Goal: Task Accomplishment & Management: Manage account settings

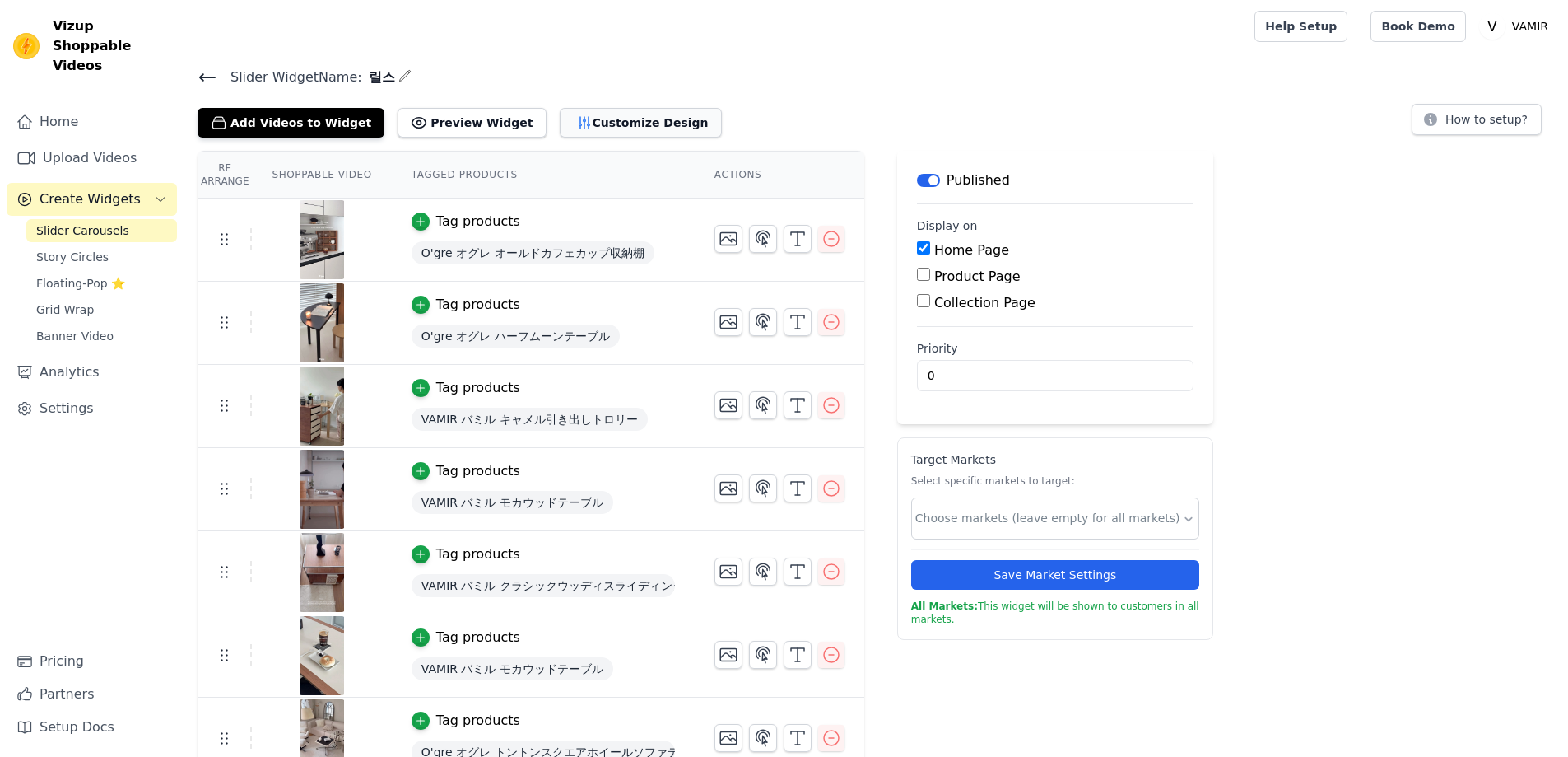
click at [569, 134] on button "Customize Design" at bounding box center [641, 122] width 162 height 29
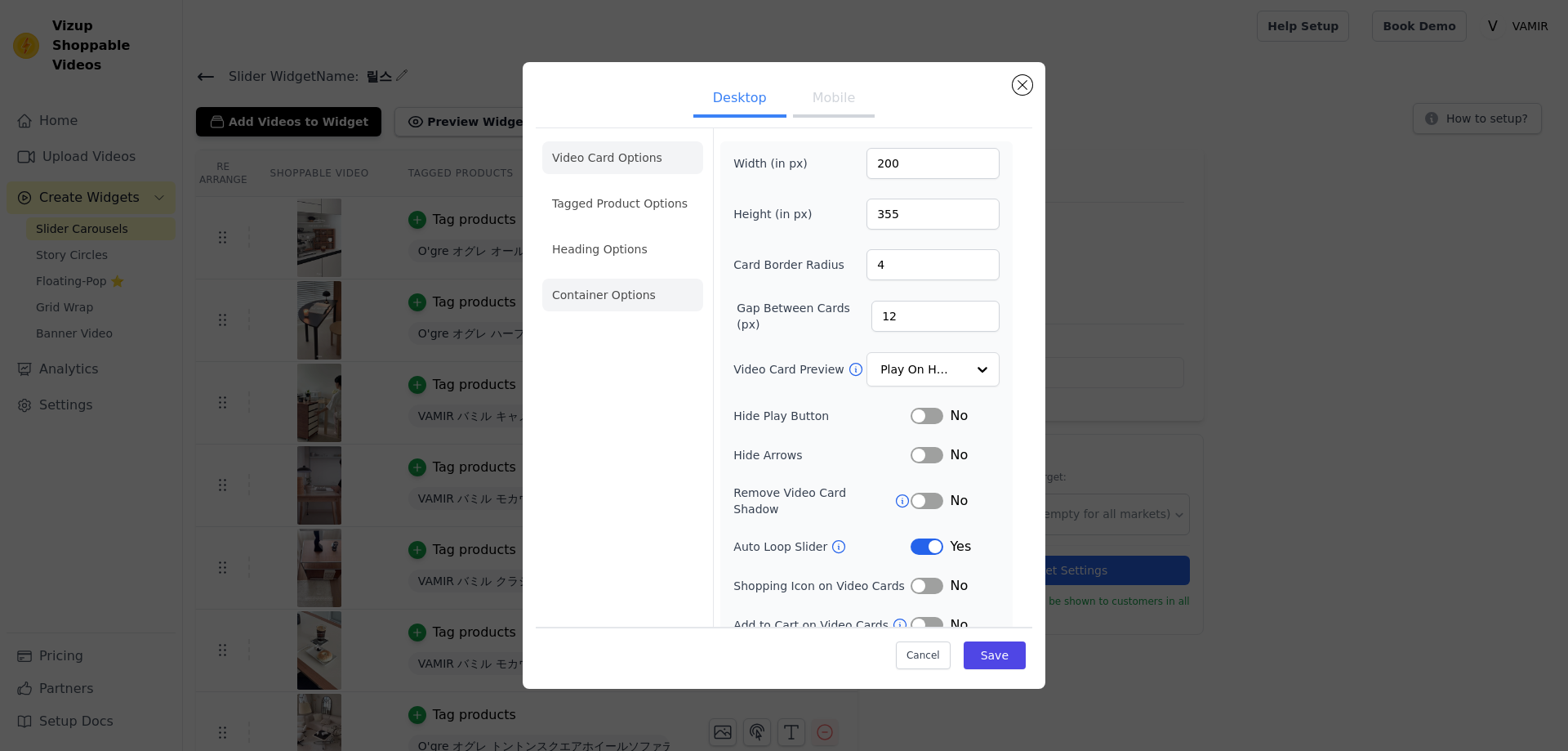
click at [651, 309] on li "Container Options" at bounding box center [623, 295] width 161 height 33
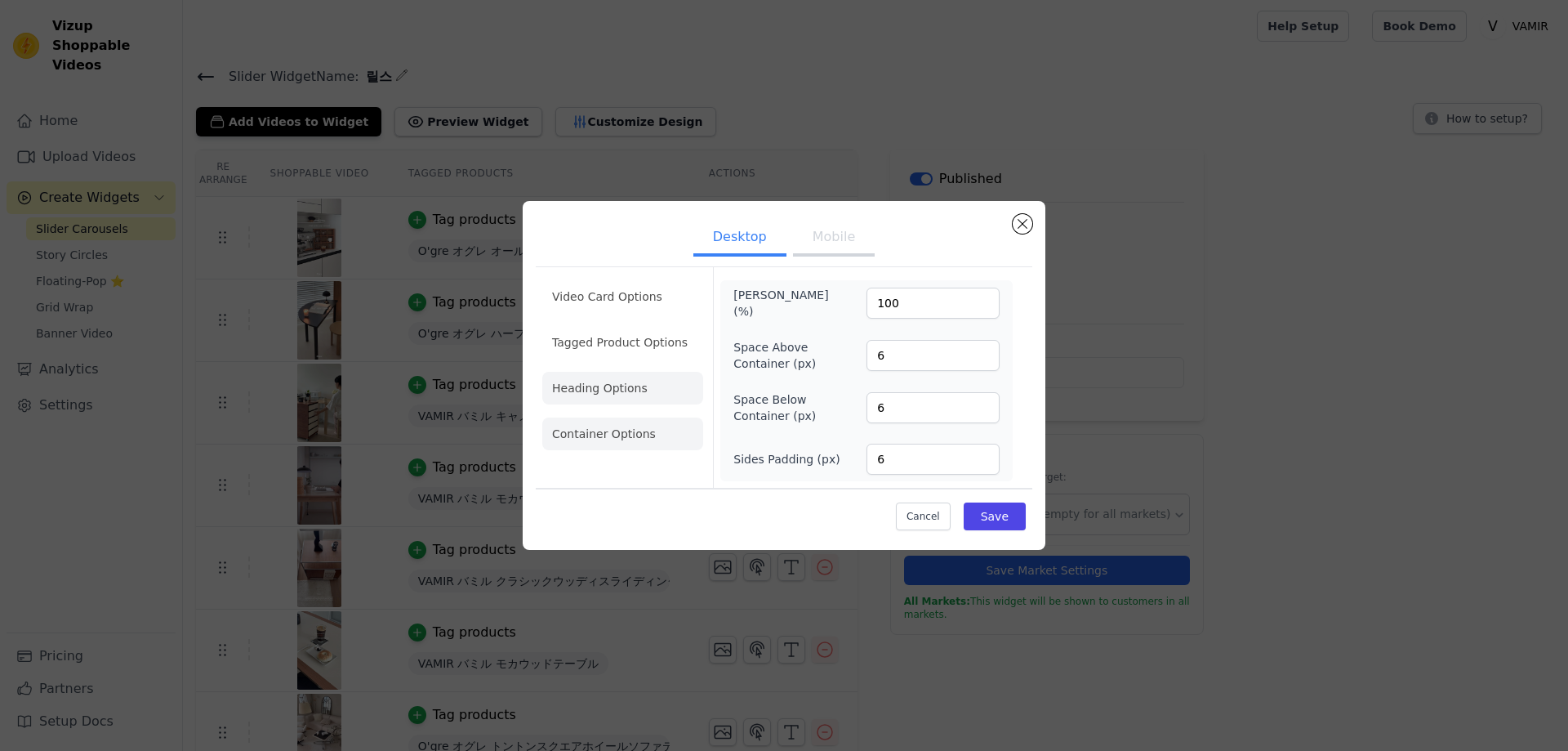
click at [667, 396] on li "Heading Options" at bounding box center [623, 389] width 161 height 33
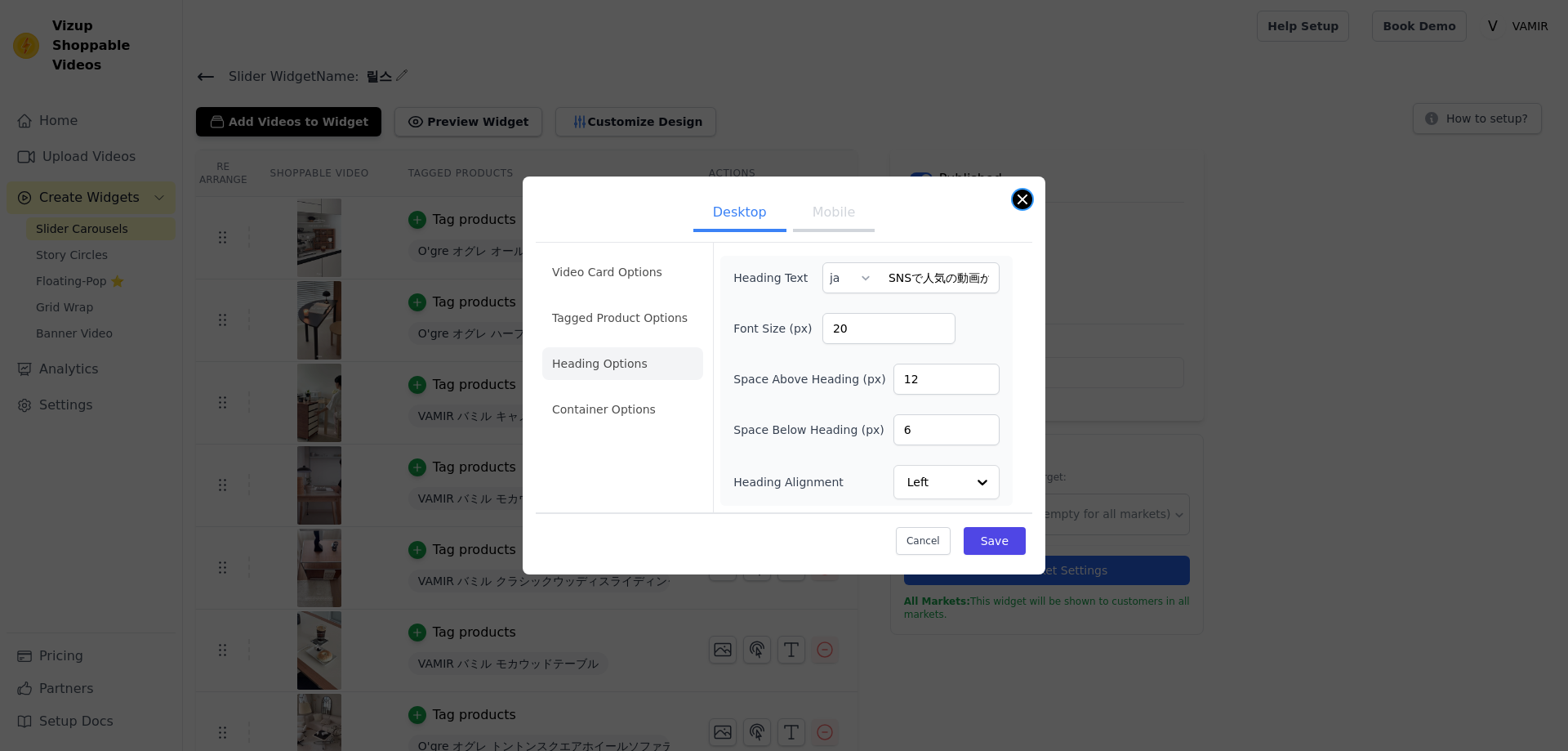
click at [1024, 201] on button "Close modal" at bounding box center [1022, 199] width 19 height 19
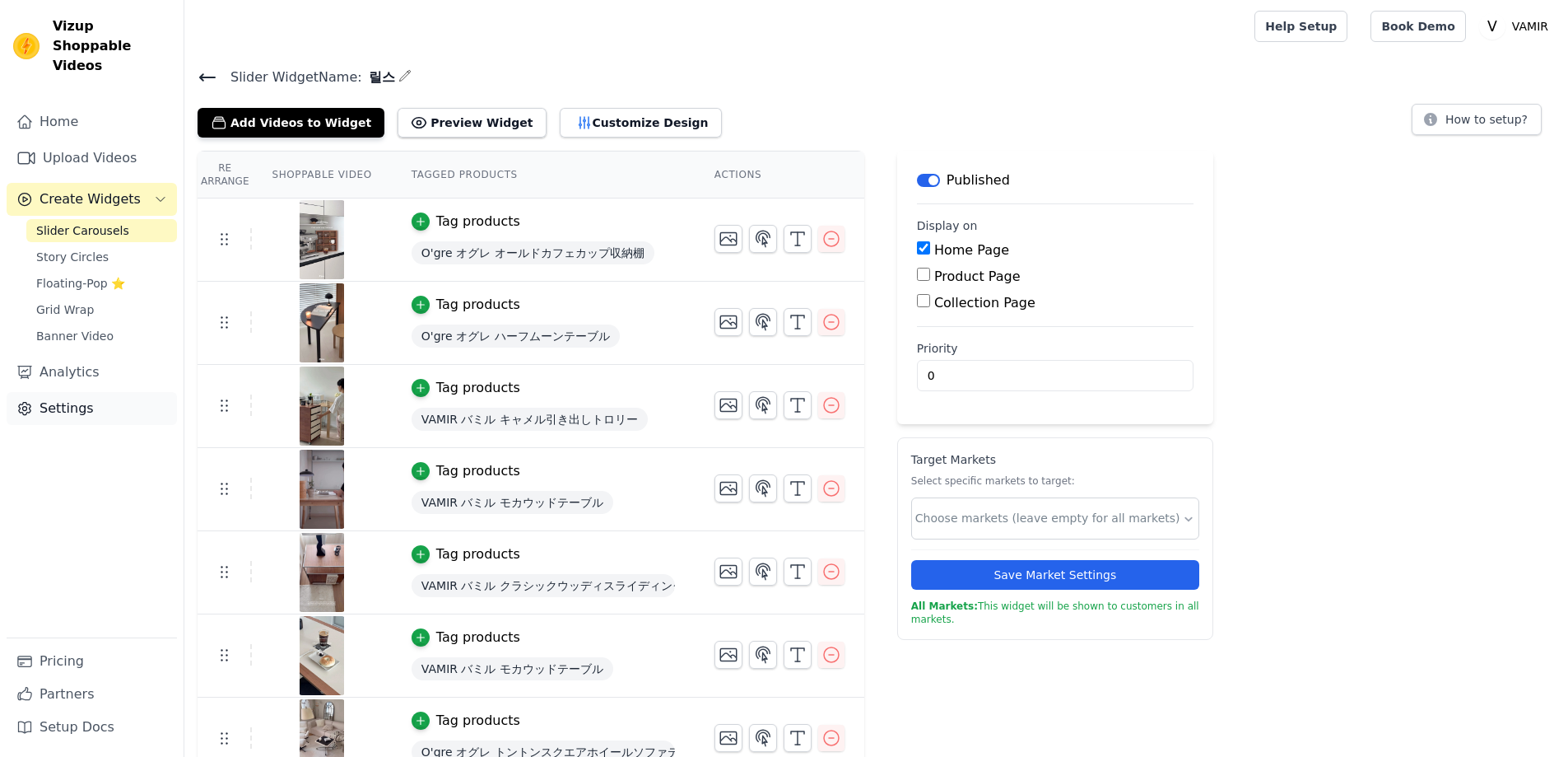
click at [86, 393] on link "Settings" at bounding box center [92, 408] width 170 height 33
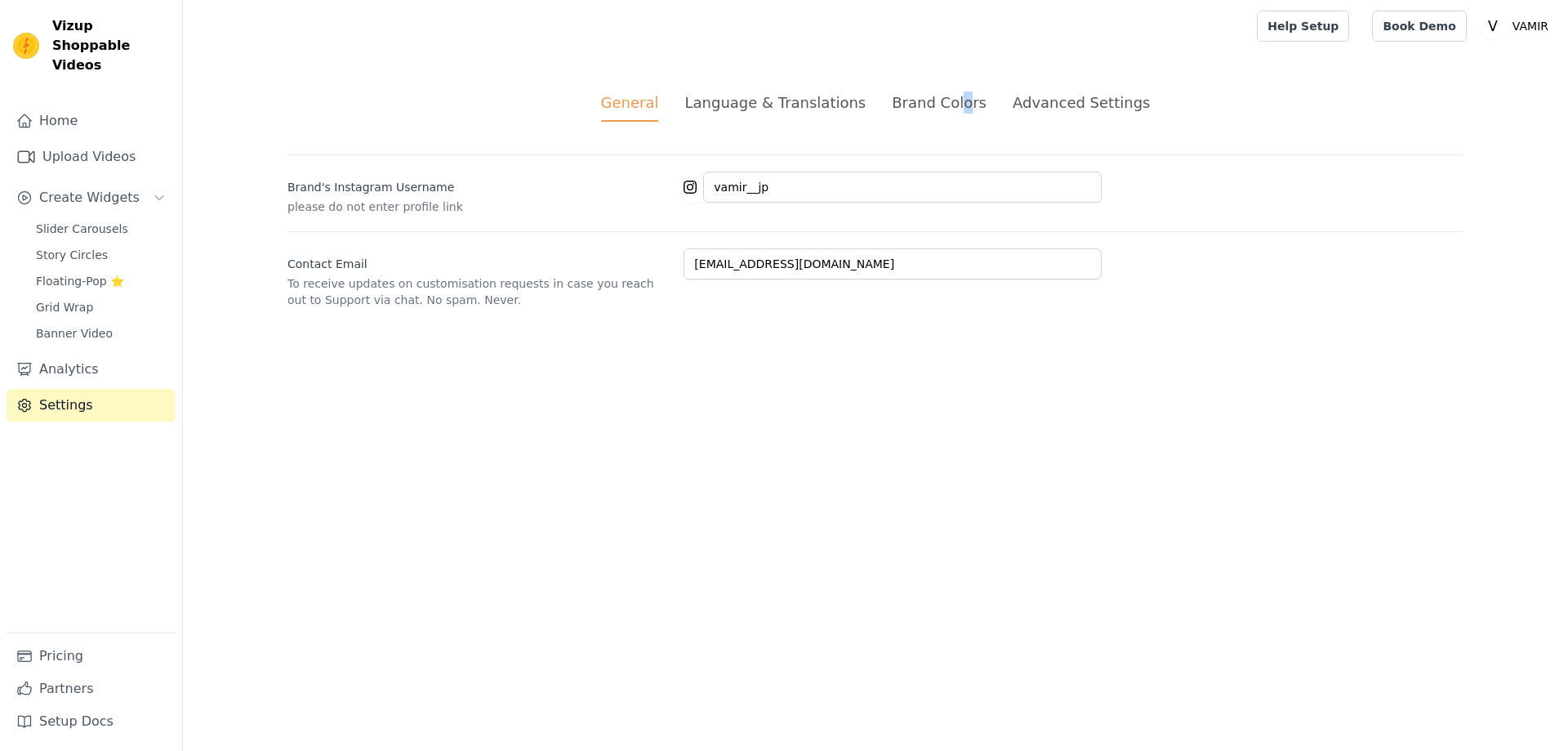
click at [961, 107] on div "Brand Colors" at bounding box center [940, 102] width 95 height 22
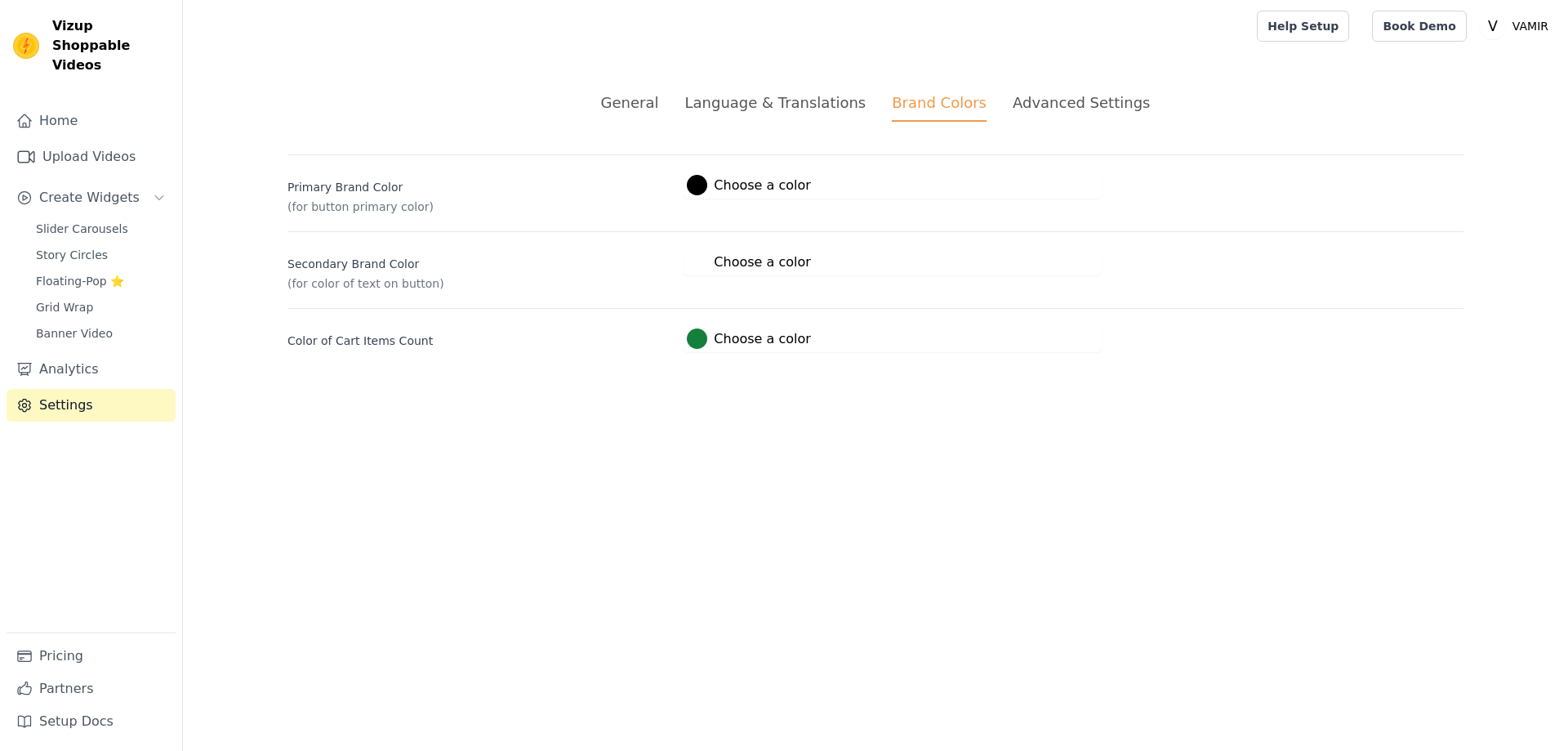
click at [1108, 114] on li "Advanced Settings" at bounding box center [1081, 106] width 137 height 30
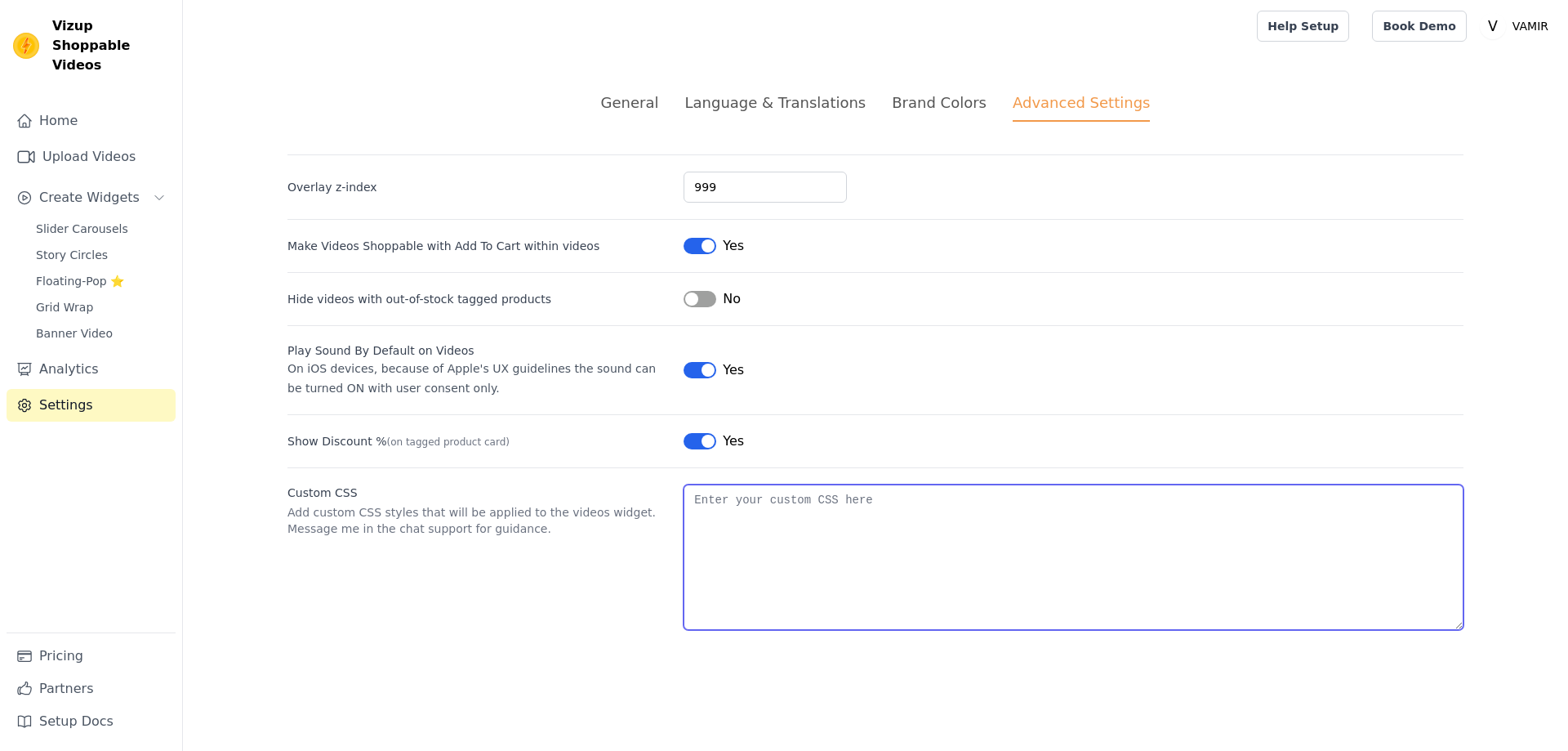
click at [738, 568] on textarea "Custom CSS" at bounding box center [1073, 558] width 780 height 146
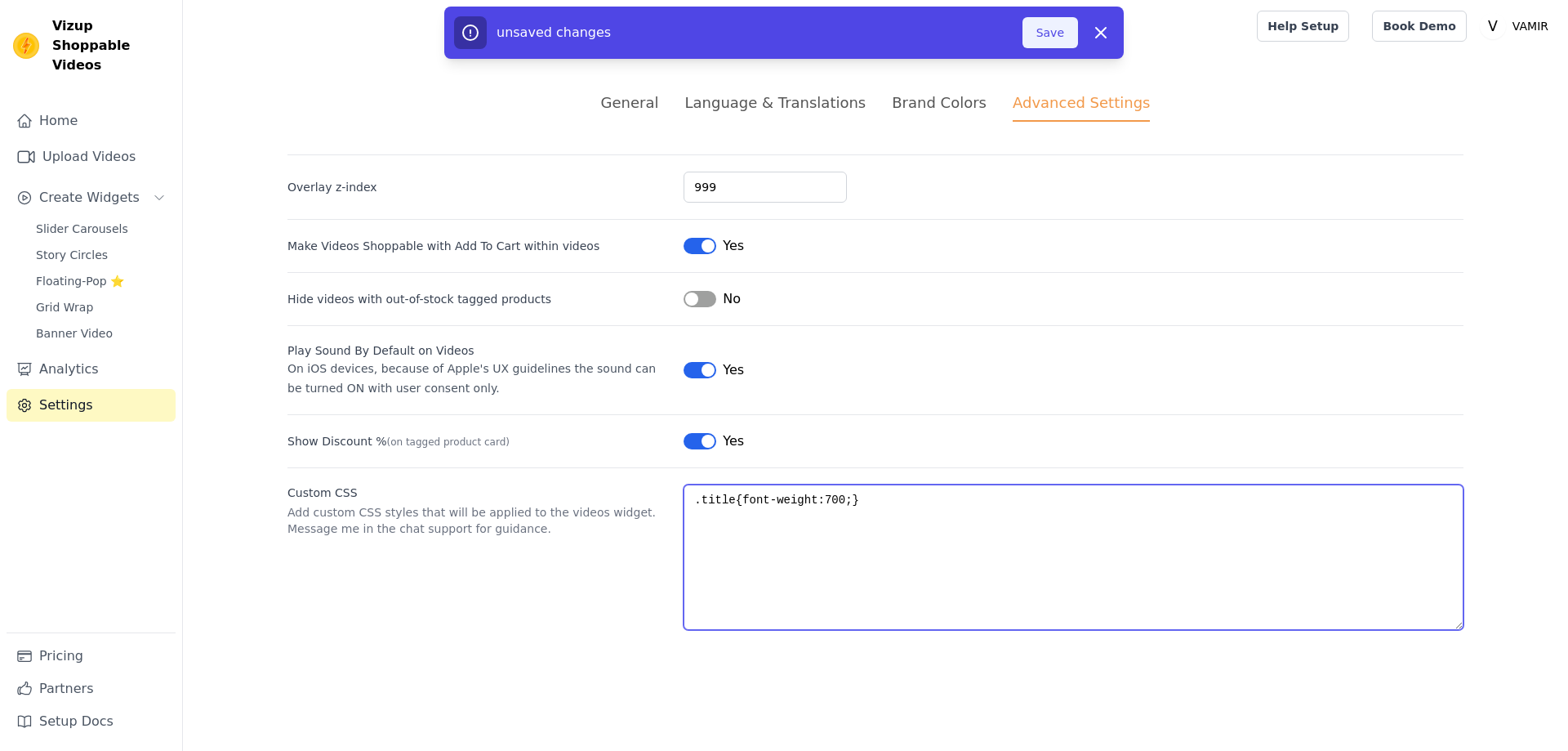
type textarea ".title{font-weight:700;}"
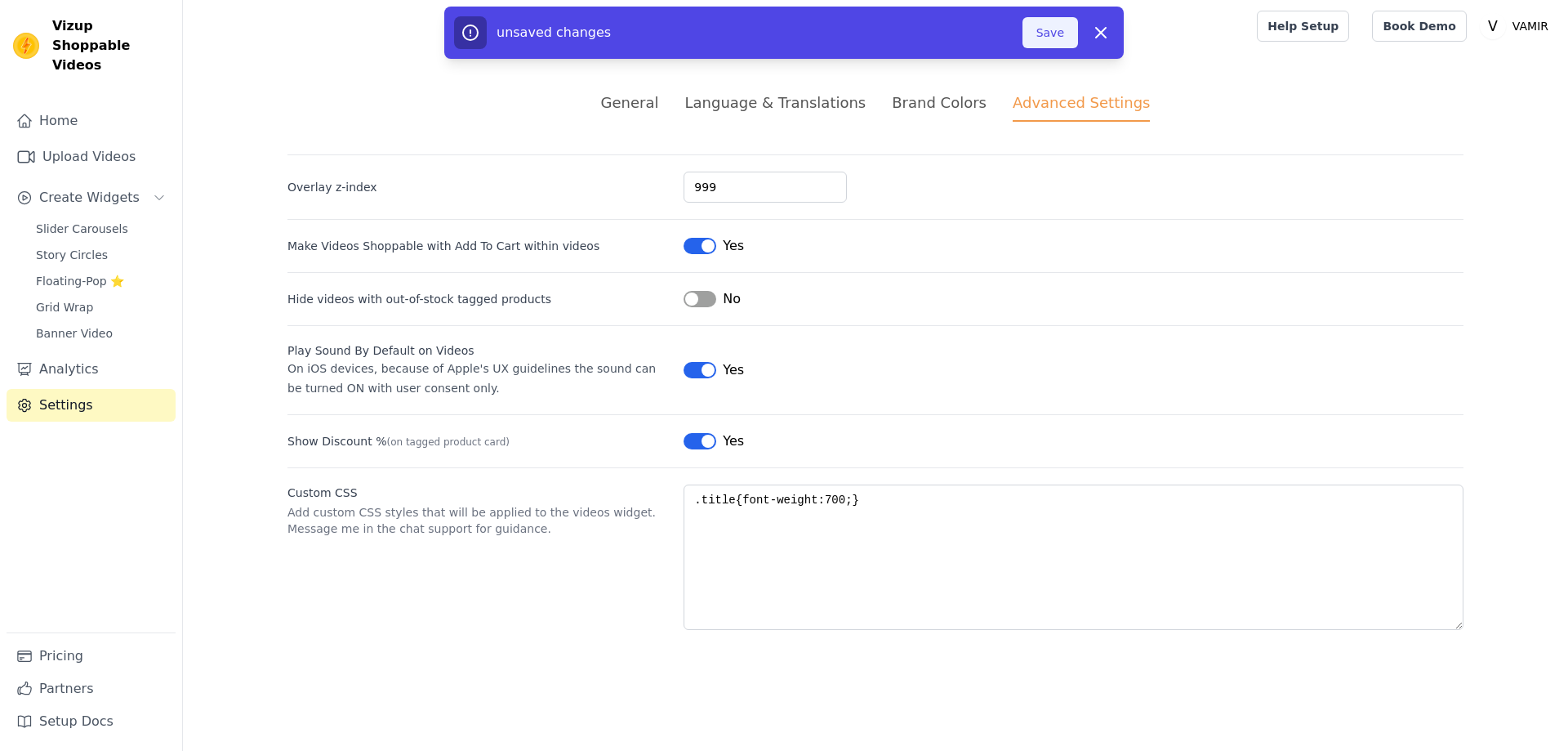
click at [1061, 35] on button "Save" at bounding box center [1050, 33] width 55 height 31
